Goal: Task Accomplishment & Management: Manage account settings

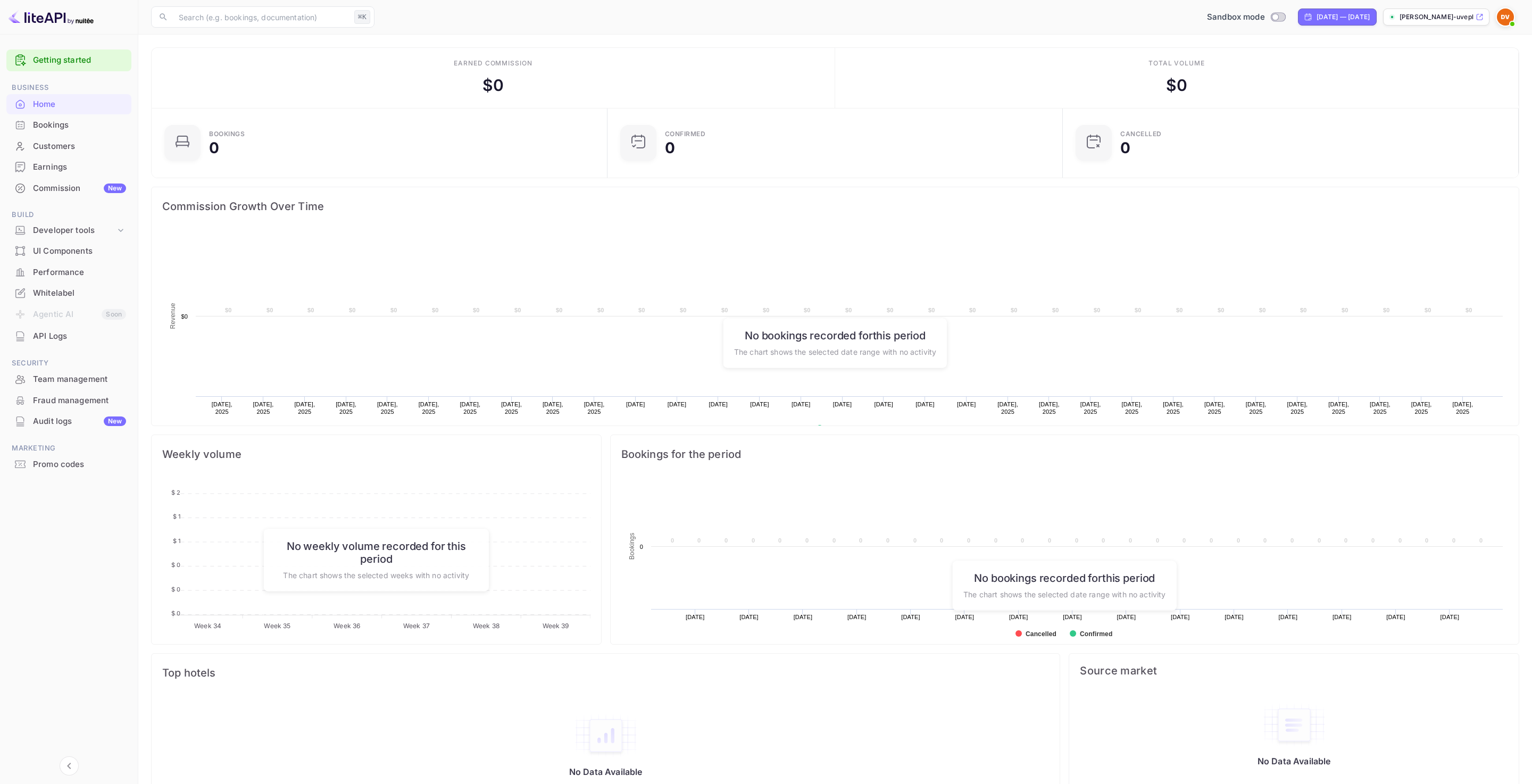
scroll to position [172, 449]
click at [1451, 17] on p "[PERSON_NAME]-uvepl...." at bounding box center [1436, 17] width 74 height 9
click at [1507, 18] on img at bounding box center [1505, 17] width 17 height 17
click at [1406, 83] on p "Settings" at bounding box center [1410, 84] width 31 height 11
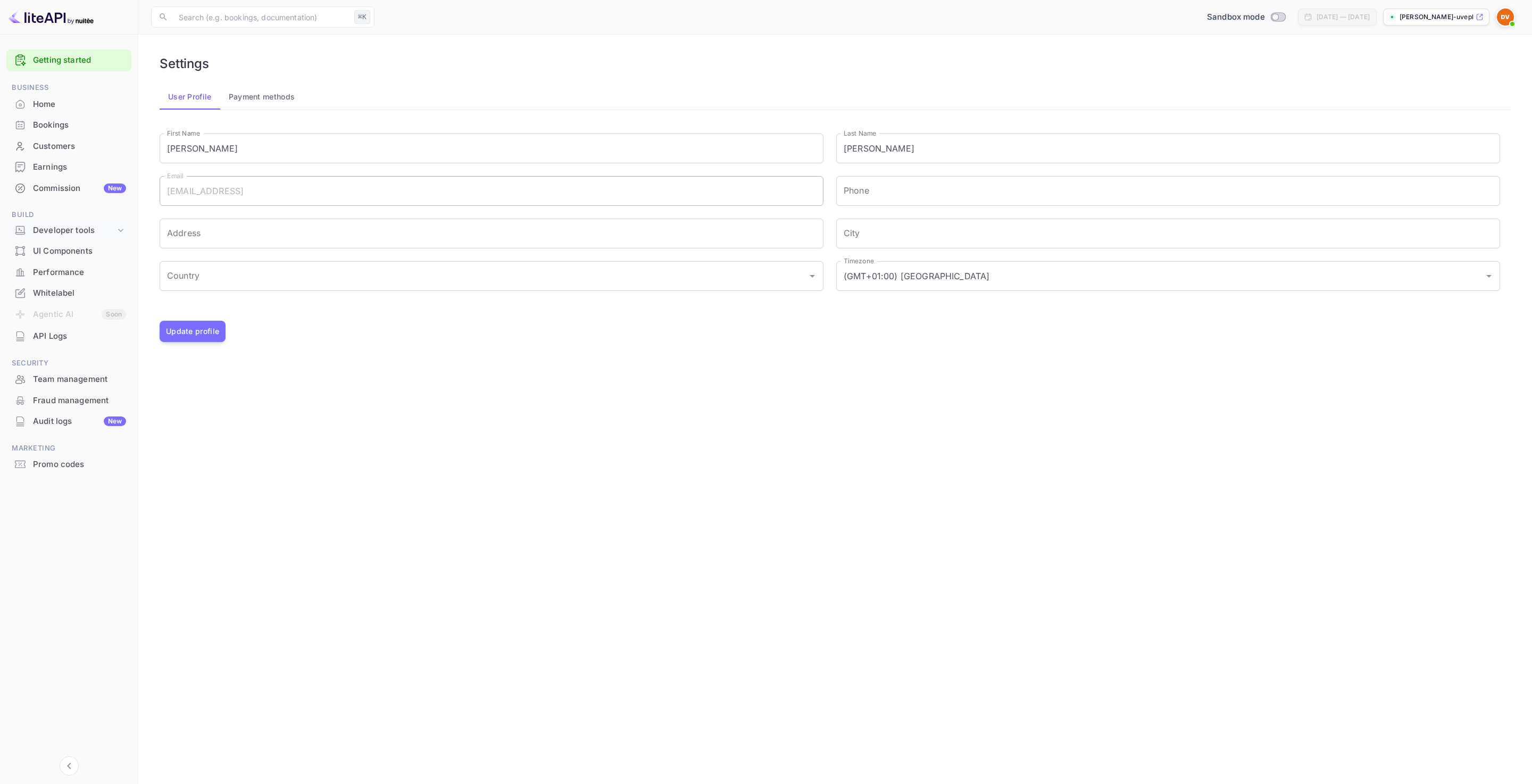
click at [86, 229] on div "Developer tools" at bounding box center [74, 231] width 83 height 12
click at [75, 314] on div "UI Components" at bounding box center [79, 317] width 93 height 12
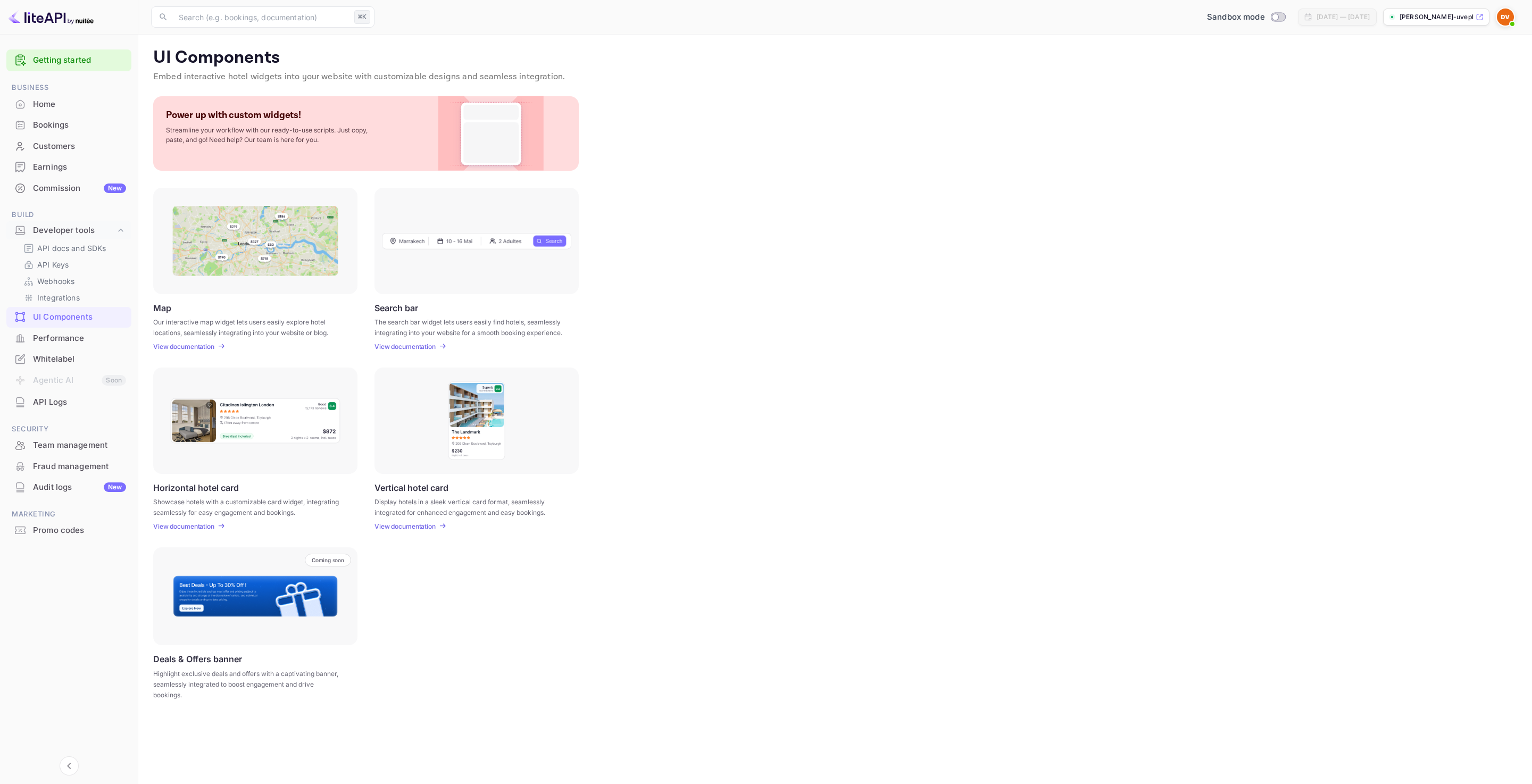
click at [67, 353] on div "Whitelabel" at bounding box center [68, 359] width 125 height 21
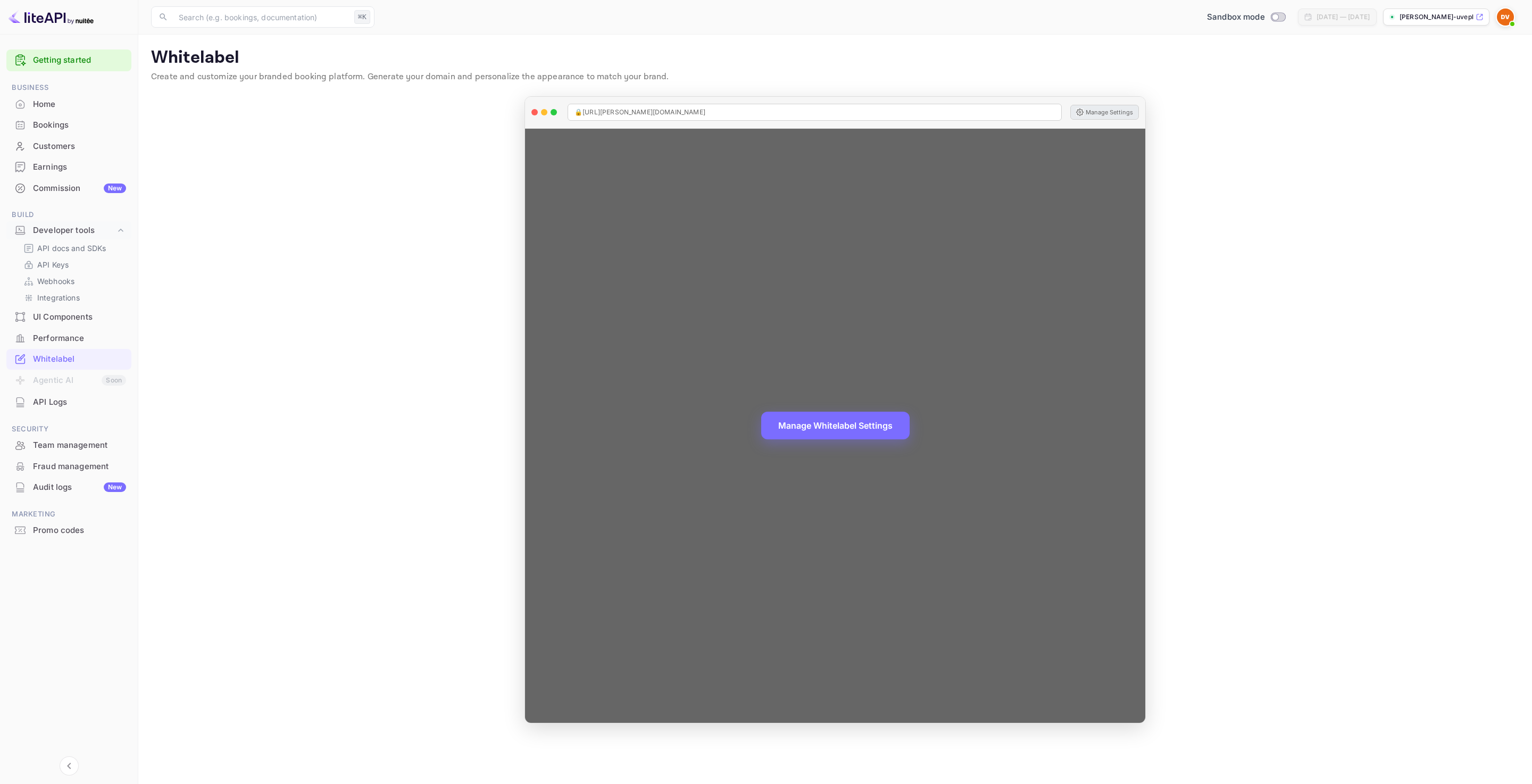
click at [1100, 108] on button "Manage Settings" at bounding box center [1104, 112] width 68 height 15
